Goal: Task Accomplishment & Management: Manage account settings

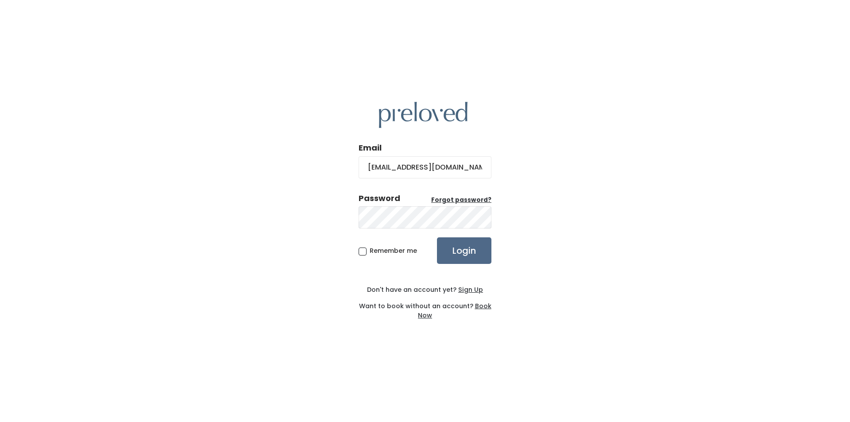
type input "[EMAIL_ADDRESS][DOMAIN_NAME]"
click at [437, 237] on input "Login" at bounding box center [464, 250] width 54 height 27
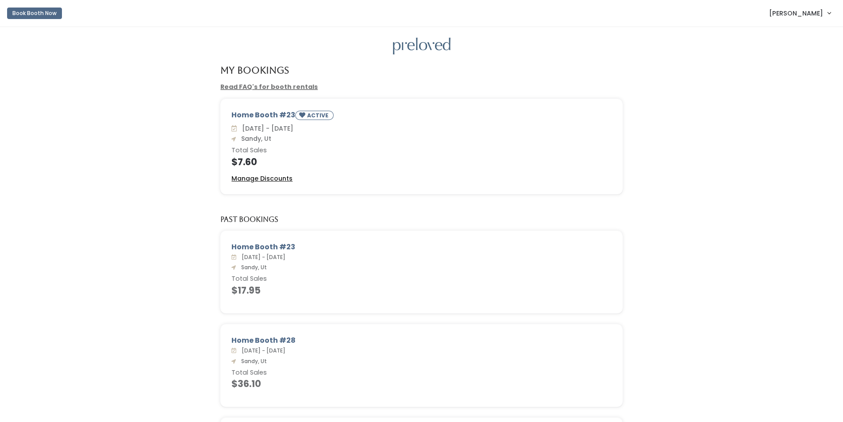
click at [279, 179] on u "Manage Discounts" at bounding box center [261, 178] width 61 height 9
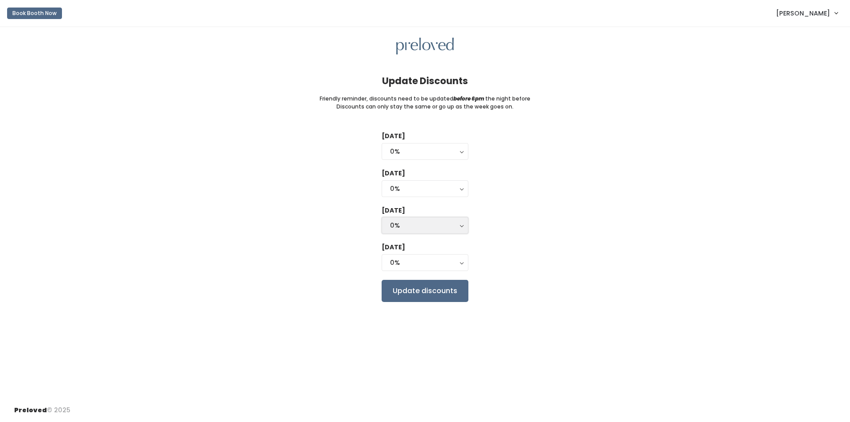
click at [462, 227] on button "0%" at bounding box center [425, 225] width 87 height 17
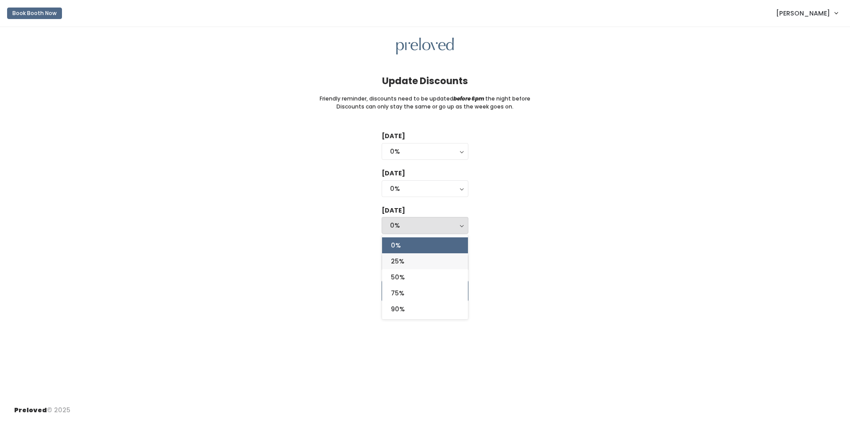
click at [440, 256] on link "25%" at bounding box center [425, 261] width 86 height 16
select select "25%"
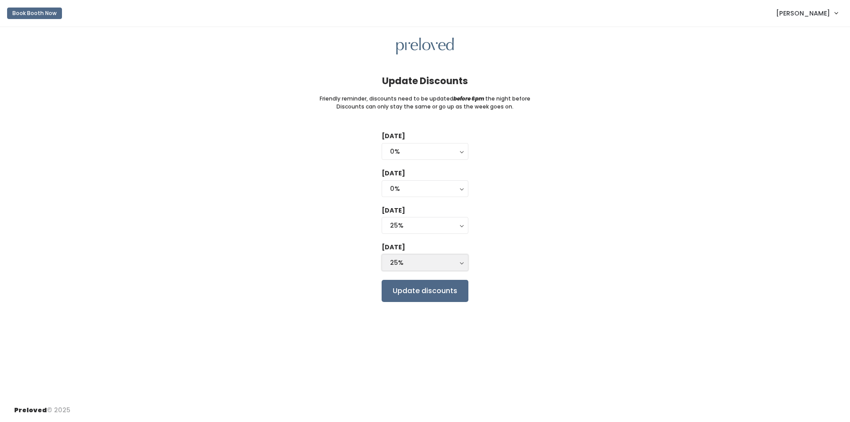
click at [461, 264] on button "25%" at bounding box center [425, 262] width 87 height 17
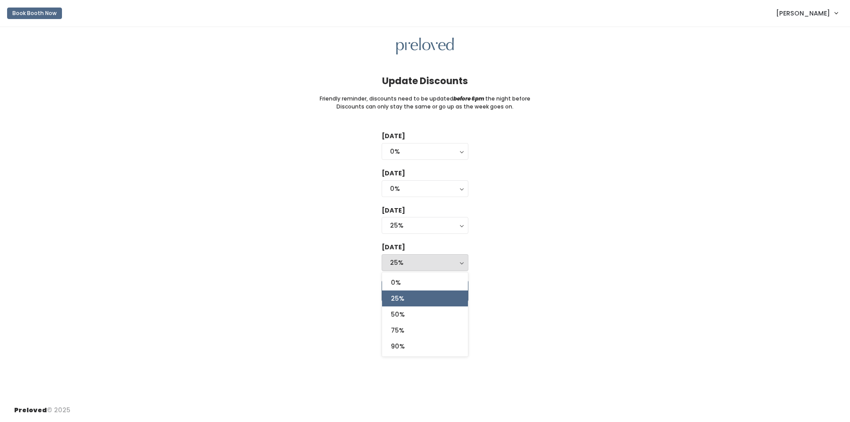
click at [540, 268] on div "Tuesday 0% 25% 50% 75% 90% 0% Wednesday 0% 25% 50% 75% 90% 0% Thursday 0% 25% 5…" at bounding box center [424, 216] width 821 height 170
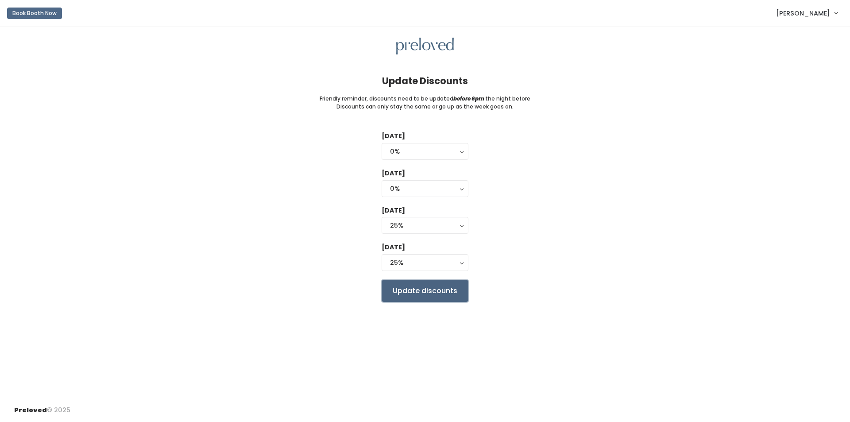
click at [425, 289] on input "Update discounts" at bounding box center [425, 291] width 87 height 22
